Goal: Task Accomplishment & Management: Complete application form

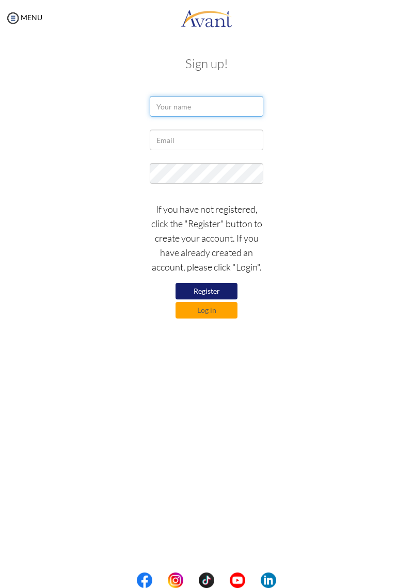
click at [225, 114] on input "text" at bounding box center [207, 106] width 114 height 21
type input "Vlzt [PERSON_NAME]"
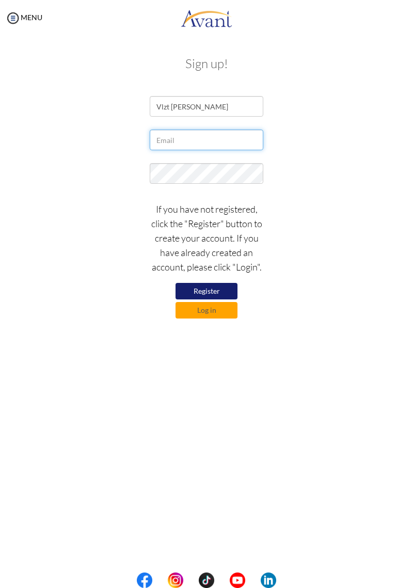
click at [225, 143] on input "text" at bounding box center [207, 140] width 114 height 21
type input "vlztmyrgh17@gmail.com"
click at [0, 0] on div at bounding box center [0, 0] width 0 height 0
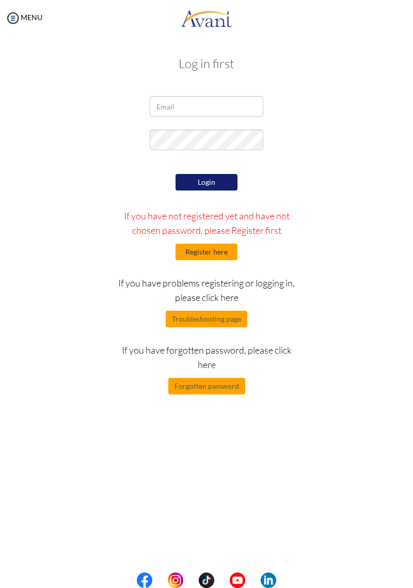
click at [221, 254] on button "Register here" at bounding box center [207, 252] width 62 height 17
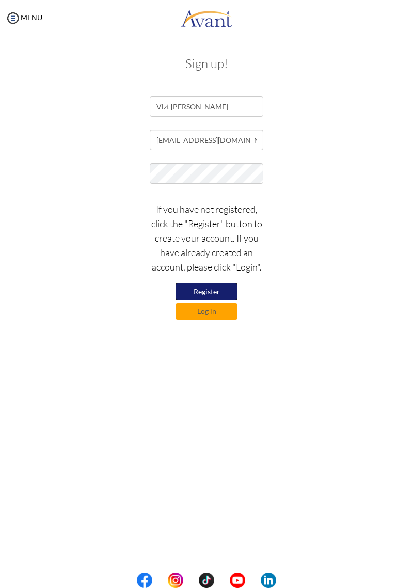
click at [217, 291] on button "Register" at bounding box center [207, 292] width 62 height 18
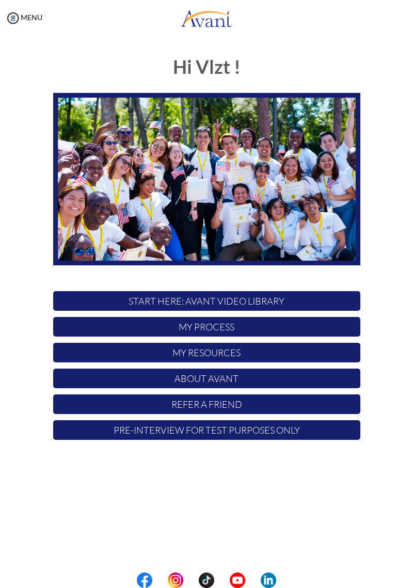
click at [335, 303] on p "START HERE: Avant Video Library" at bounding box center [206, 301] width 307 height 20
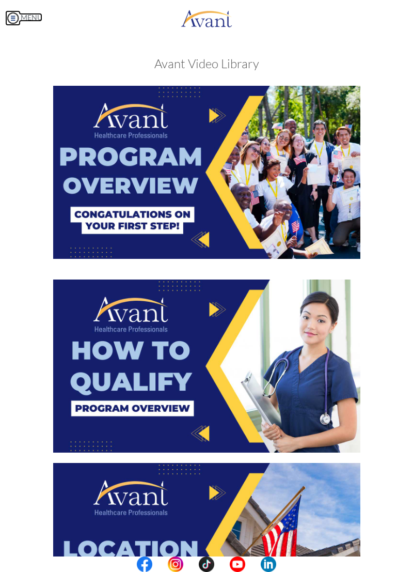
click at [20, 18] on img at bounding box center [12, 17] width 15 height 15
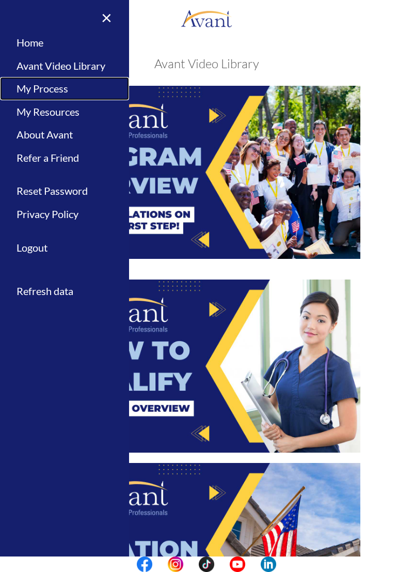
click at [55, 85] on link "My Process" at bounding box center [64, 88] width 129 height 23
